Goal: Information Seeking & Learning: Learn about a topic

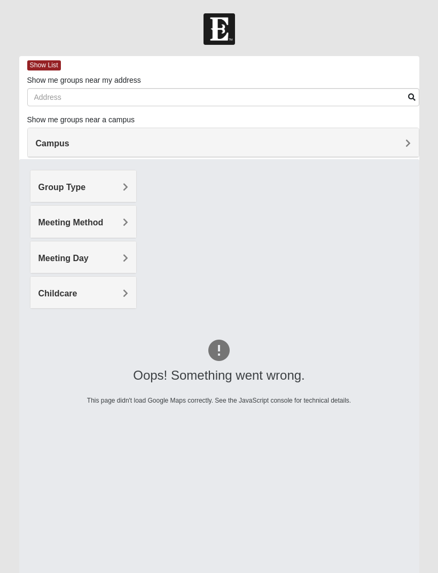
click at [328, 139] on h4 "Campus" at bounding box center [223, 143] width 375 height 10
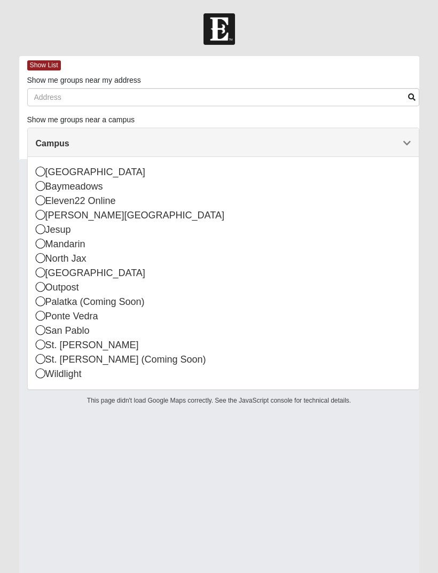
click at [46, 331] on div "San Pablo" at bounding box center [223, 331] width 375 height 14
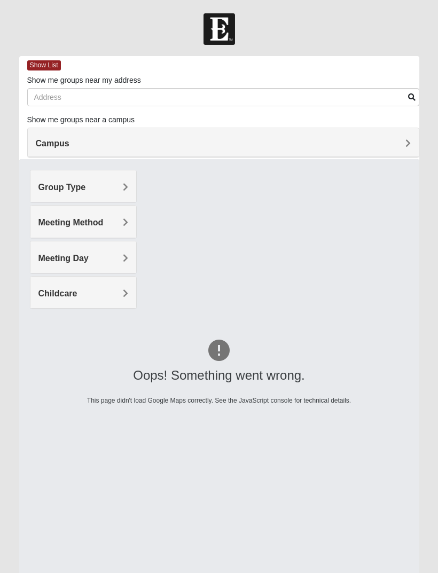
click at [72, 139] on h4 "Campus" at bounding box center [223, 143] width 375 height 10
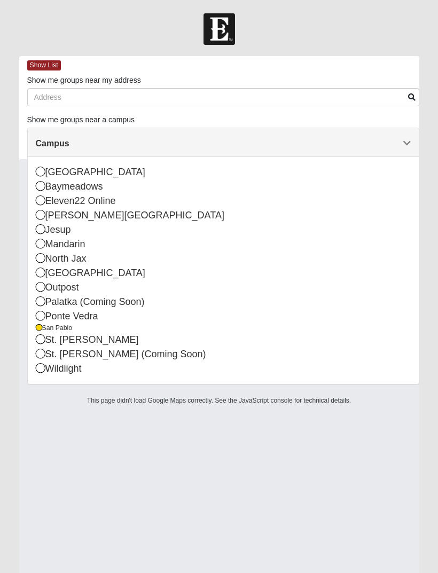
click at [51, 340] on div "St. [PERSON_NAME]" at bounding box center [223, 340] width 375 height 14
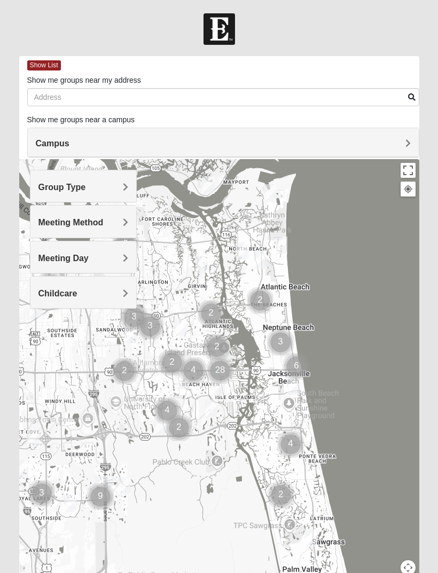
click at [70, 145] on h4 "Campus" at bounding box center [223, 143] width 375 height 10
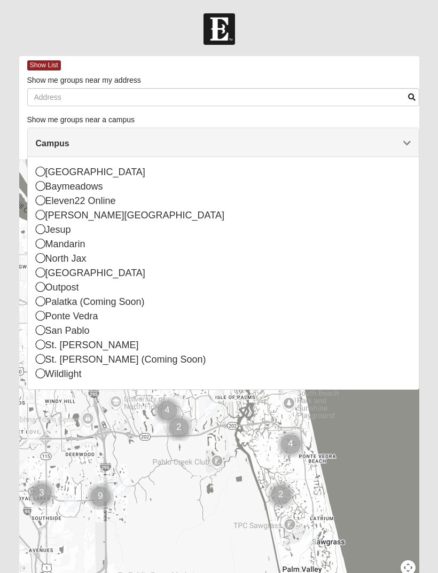
click at [95, 357] on div "St. [PERSON_NAME] (Coming Soon)" at bounding box center [223, 360] width 375 height 14
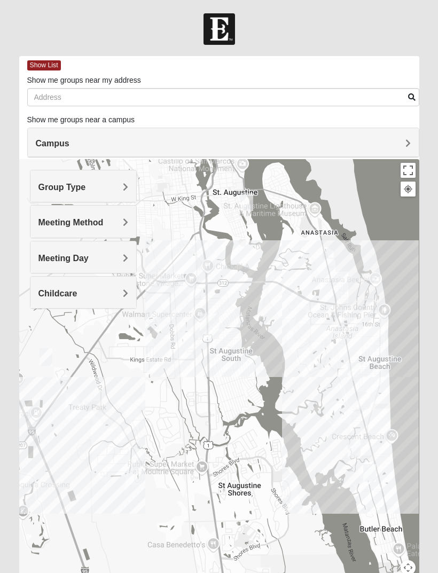
click at [53, 188] on span "Group Type" at bounding box center [62, 187] width 48 height 9
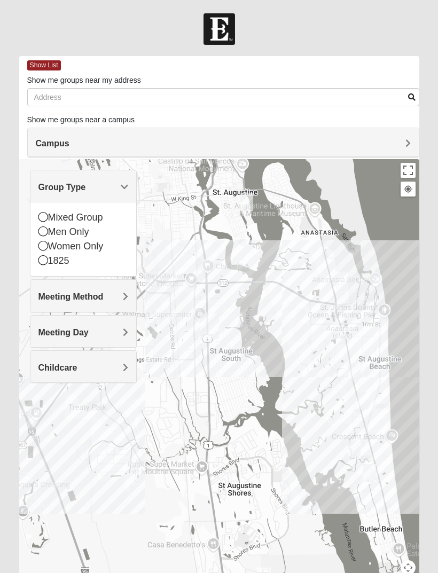
click at [54, 214] on div "Mixed Group" at bounding box center [83, 218] width 90 height 14
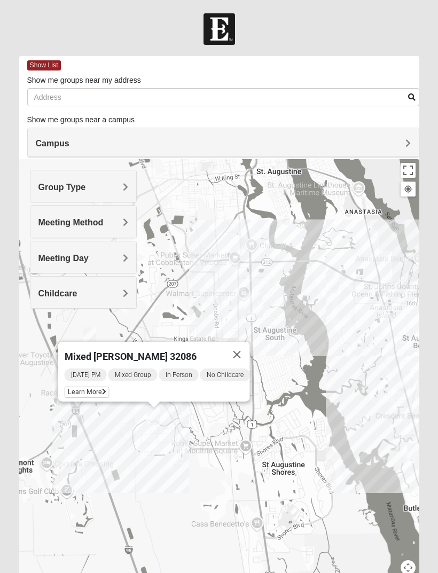
click at [237, 351] on button "Close" at bounding box center [237, 355] width 26 height 26
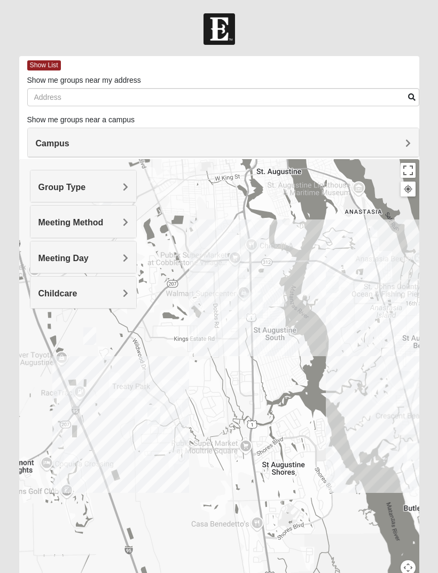
click at [113, 223] on h4 "Meeting Method" at bounding box center [83, 222] width 90 height 10
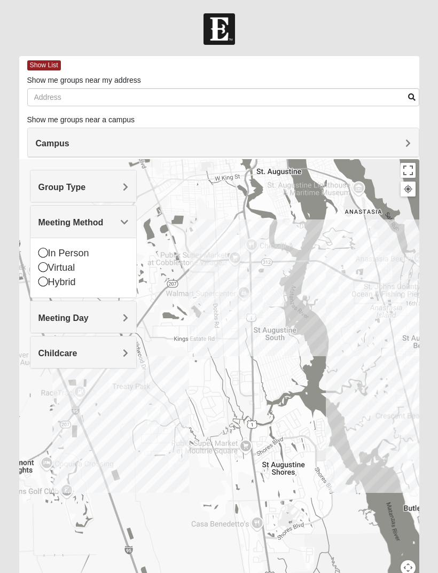
click at [108, 226] on h4 "Meeting Method" at bounding box center [83, 222] width 90 height 10
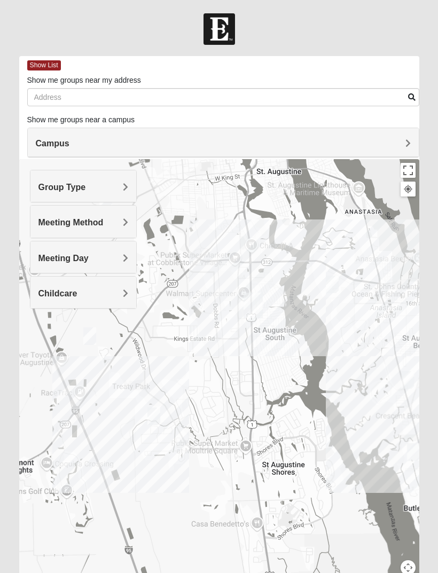
click at [110, 252] on div "Meeting Day" at bounding box center [83, 258] width 106 height 32
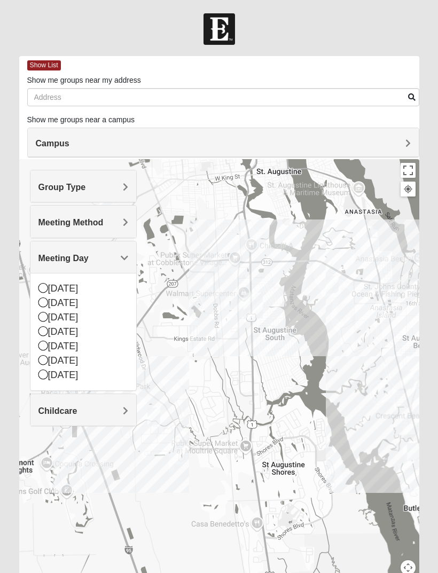
click at [77, 334] on div "[DATE]" at bounding box center [83, 332] width 90 height 14
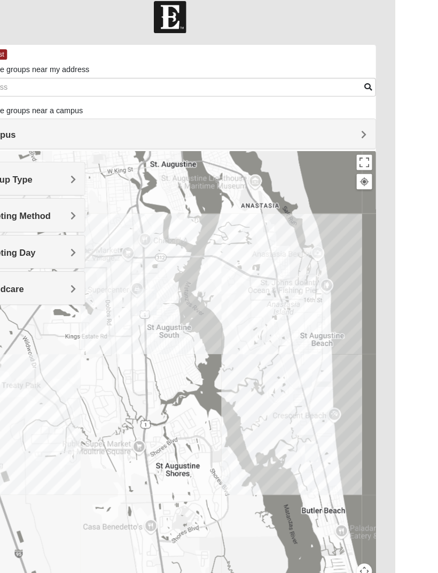
scroll to position [23, 0]
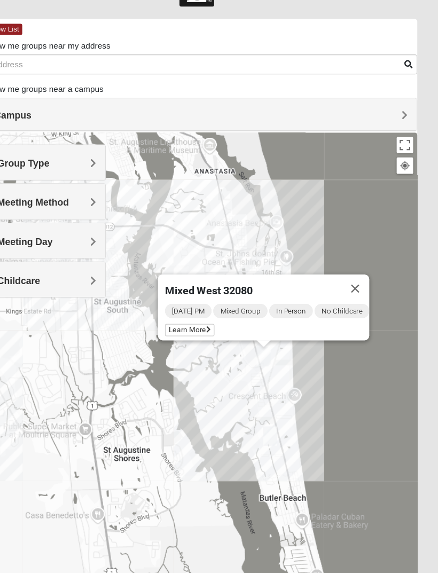
click at [191, 310] on span "Learn More" at bounding box center [213, 315] width 45 height 11
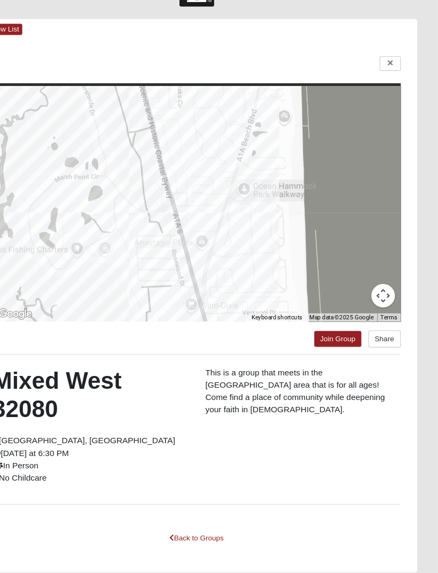
click at [385, 67] on link at bounding box center [394, 73] width 19 height 13
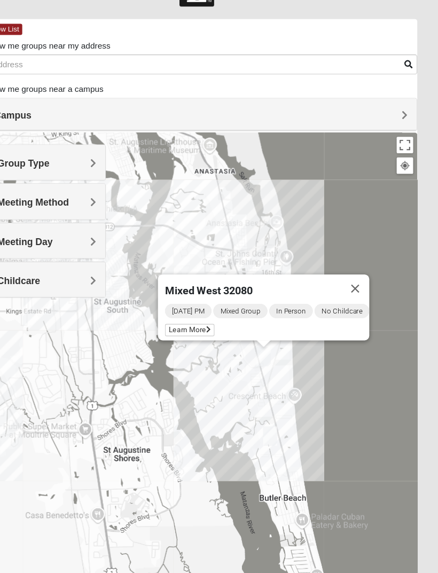
click at [351, 266] on button "Close" at bounding box center [364, 278] width 26 height 26
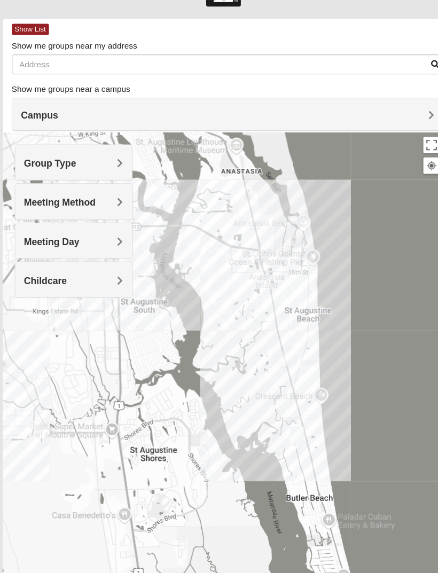
click at [165, 115] on h4 "Campus" at bounding box center [223, 120] width 375 height 10
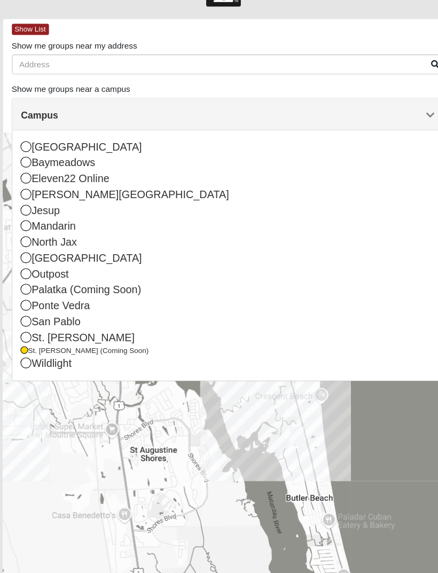
click at [36, 315] on div "St. [PERSON_NAME]" at bounding box center [223, 322] width 375 height 14
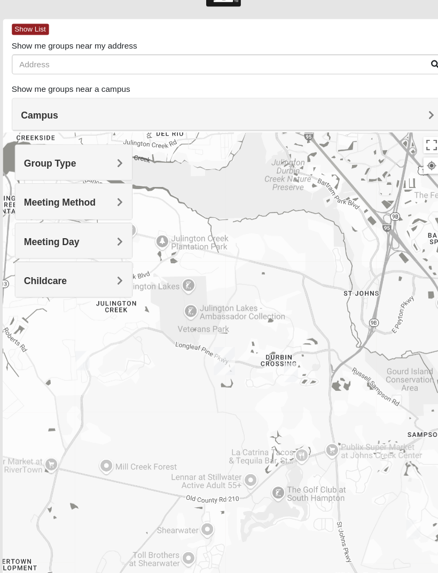
click at [44, 116] on span "Campus" at bounding box center [53, 120] width 34 height 9
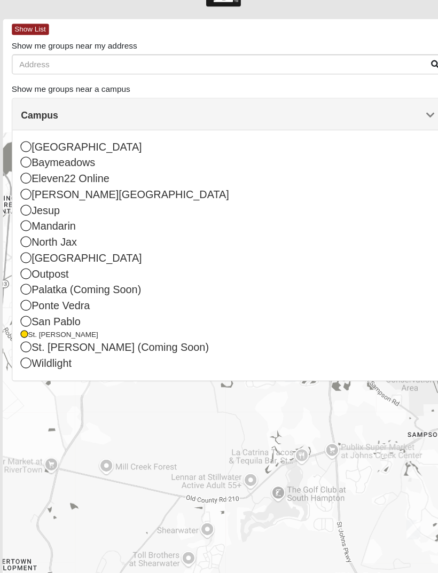
click at [325, 379] on div at bounding box center [219, 349] width 400 height 427
click at [42, 116] on span "Campus" at bounding box center [53, 120] width 34 height 9
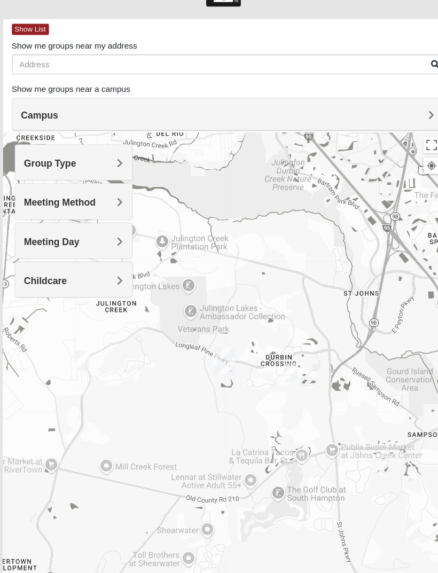
click at [54, 157] on div "Group Type" at bounding box center [83, 163] width 106 height 32
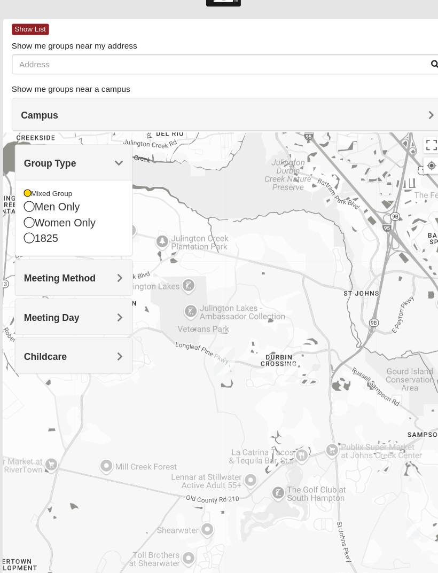
click at [38, 189] on icon at bounding box center [41, 192] width 6 height 6
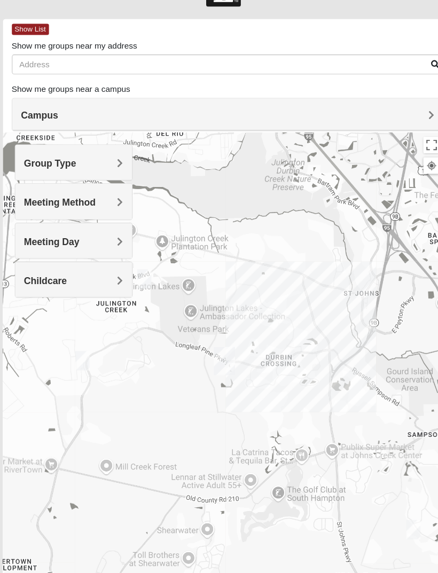
click at [44, 195] on span "Meeting Method" at bounding box center [70, 199] width 65 height 9
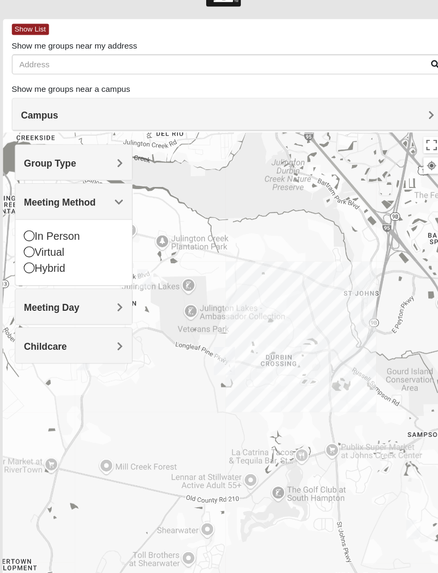
click at [44, 195] on span "Meeting Method" at bounding box center [70, 199] width 65 height 9
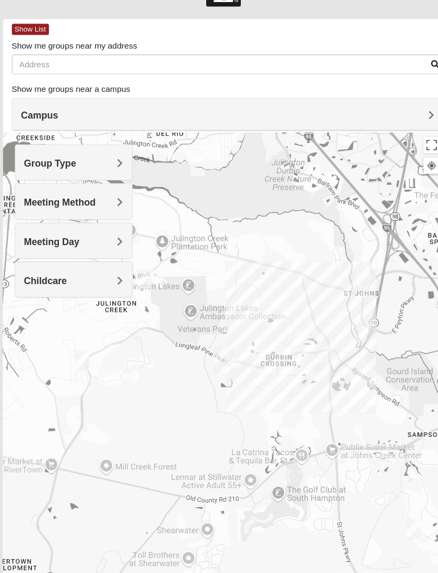
click at [48, 231] on span "Meeting Day" at bounding box center [63, 235] width 50 height 9
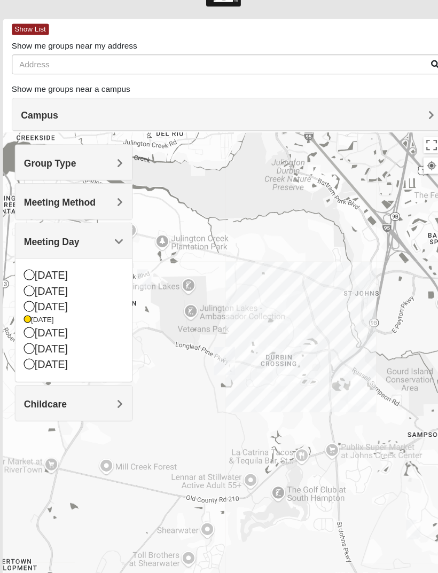
click at [38, 303] on icon at bounding box center [41, 306] width 6 height 6
